Goal: Find specific fact: Find specific fact

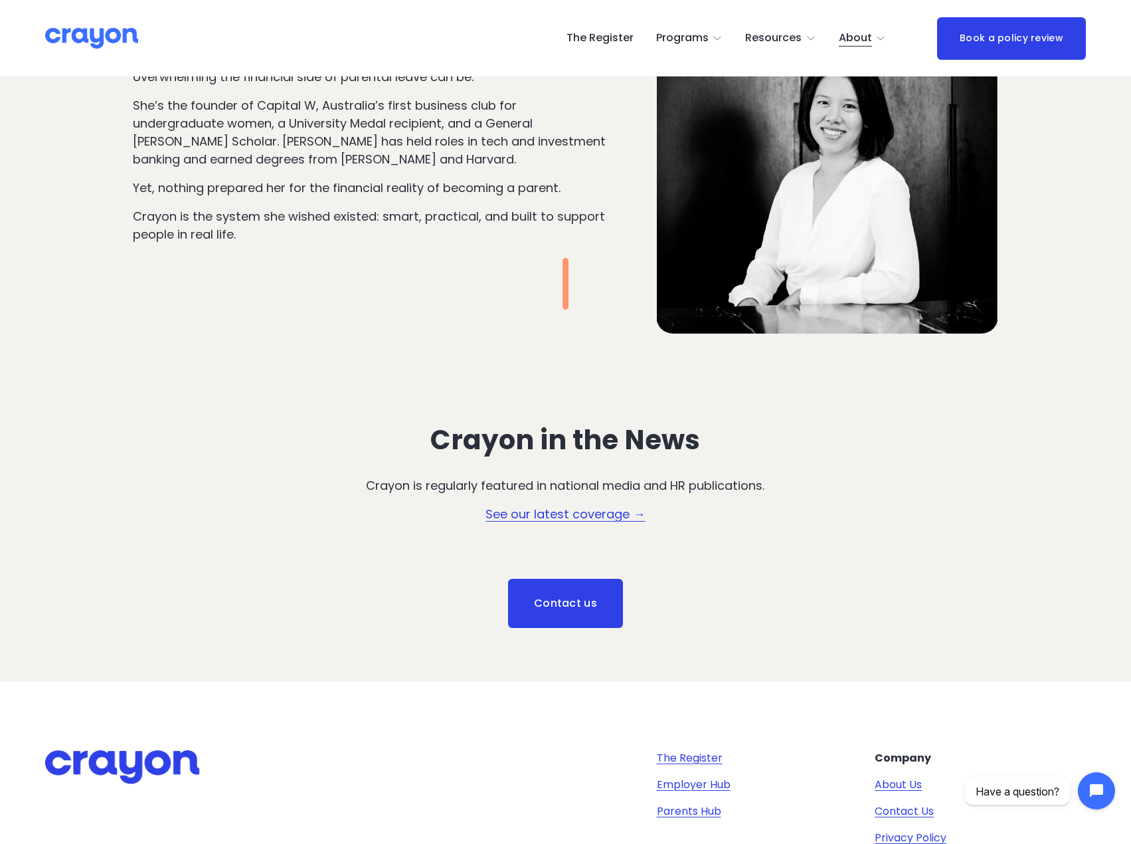
scroll to position [1384, 0]
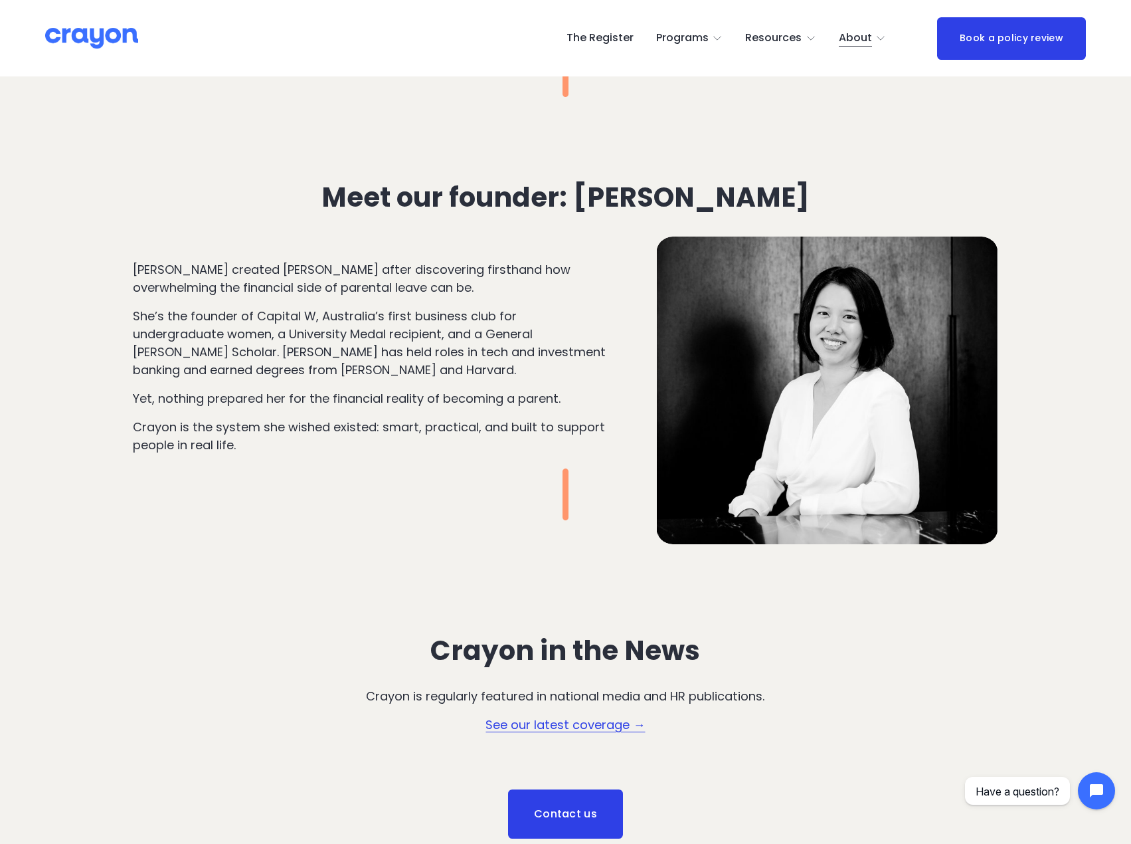
click at [678, 195] on strong "Meet our founder: [PERSON_NAME]" at bounding box center [565, 197] width 488 height 38
drag, startPoint x: 726, startPoint y: 204, endPoint x: 593, endPoint y: 205, distance: 132.8
click at [593, 205] on h3 "Meet our founder: [PERSON_NAME]" at bounding box center [566, 197] width 517 height 31
copy strong "[PERSON_NAME]"
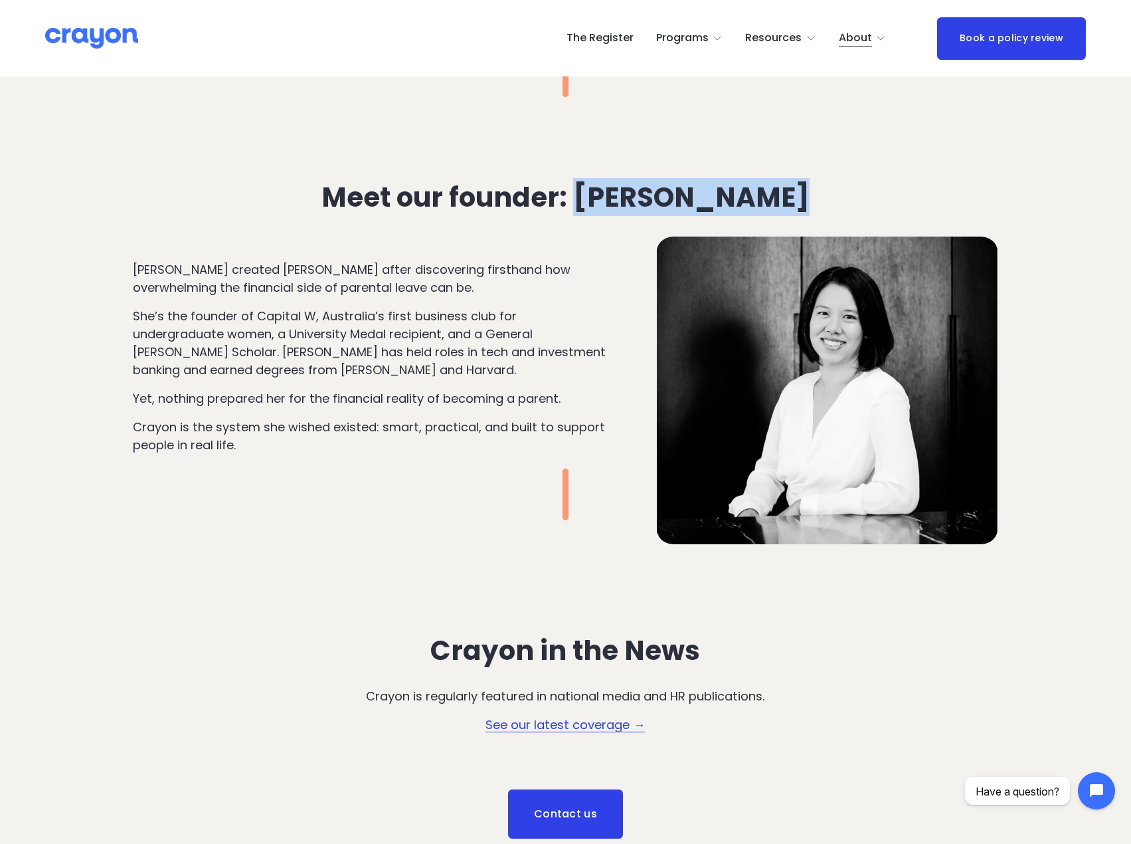
click at [675, 202] on strong "Meet our founder: [PERSON_NAME]" at bounding box center [565, 197] width 488 height 38
click at [810, 197] on h3 "Meet our founder: [PERSON_NAME]" at bounding box center [566, 197] width 517 height 31
click at [840, 197] on div "Meet our founder: [PERSON_NAME] [PERSON_NAME] created [PERSON_NAME] after disco…" at bounding box center [565, 360] width 1131 height 379
click at [840, 194] on div "Meet our founder: [PERSON_NAME] [PERSON_NAME] created [PERSON_NAME] after disco…" at bounding box center [565, 360] width 1131 height 379
drag, startPoint x: 820, startPoint y: 210, endPoint x: 587, endPoint y: 205, distance: 232.5
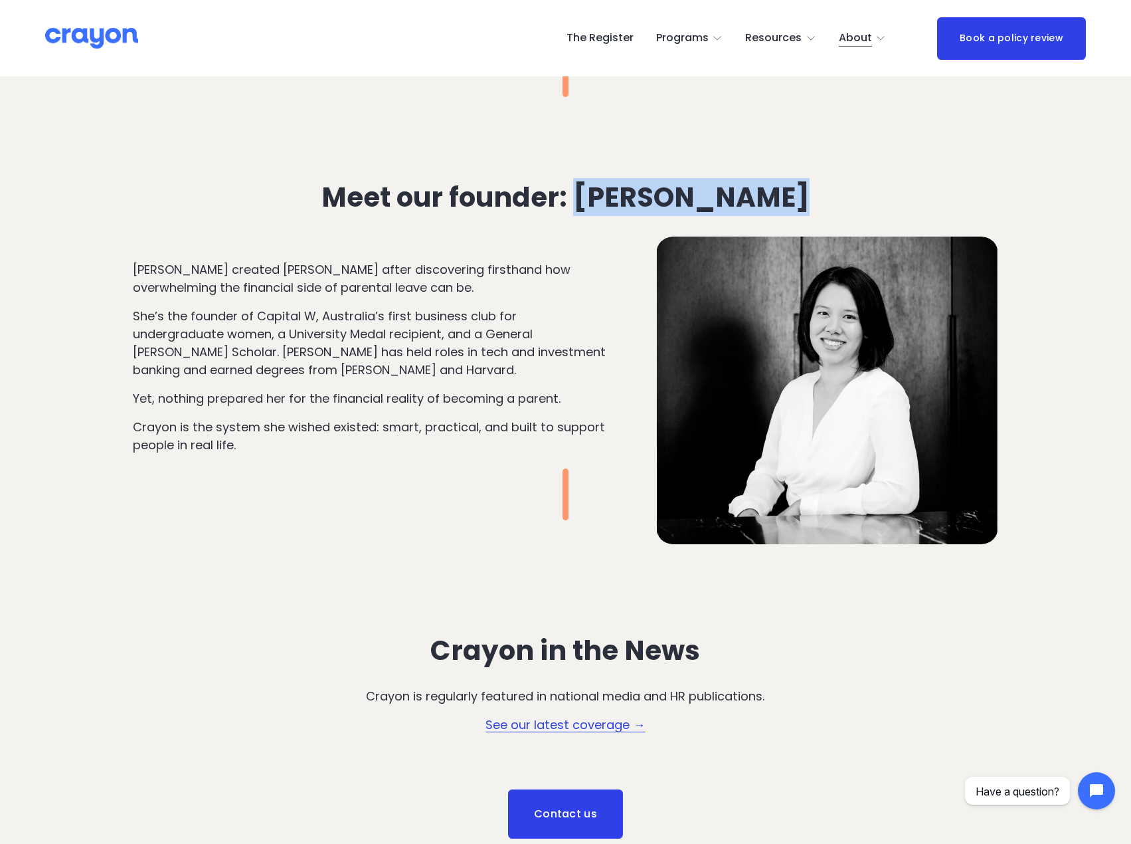
click at [587, 205] on h3 "Meet our founder: [PERSON_NAME]" at bounding box center [566, 197] width 517 height 31
copy strong "[PERSON_NAME]"
